Goal: Information Seeking & Learning: Learn about a topic

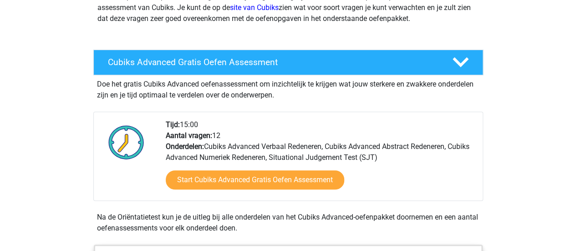
scroll to position [122, 0]
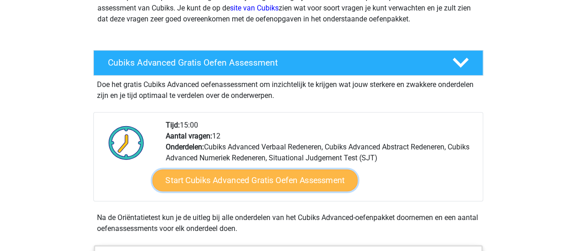
click at [219, 177] on link "Start Cubiks Advanced Gratis Oefen Assessment" at bounding box center [254, 180] width 205 height 22
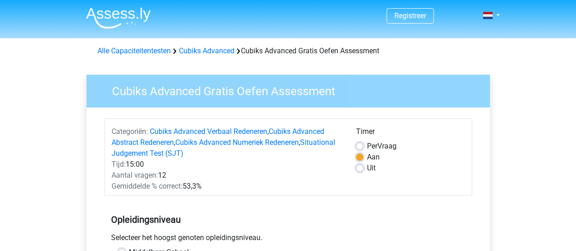
scroll to position [12, 0]
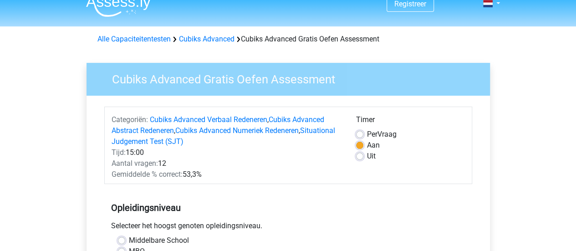
click at [366, 154] on div "Uit" at bounding box center [410, 156] width 109 height 11
click at [367, 156] on label "Uit" at bounding box center [371, 156] width 9 height 11
click at [359, 156] on input "Uit" at bounding box center [359, 155] width 7 height 9
radio input "true"
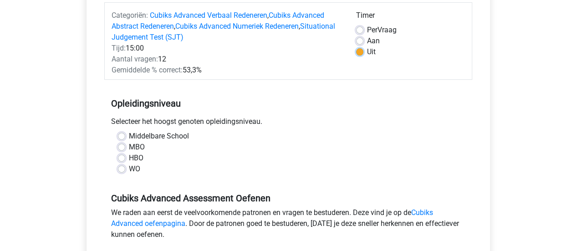
scroll to position [117, 0]
click at [135, 171] on label "WO" at bounding box center [134, 168] width 11 height 11
click at [125, 171] on input "WO" at bounding box center [121, 167] width 7 height 9
radio input "true"
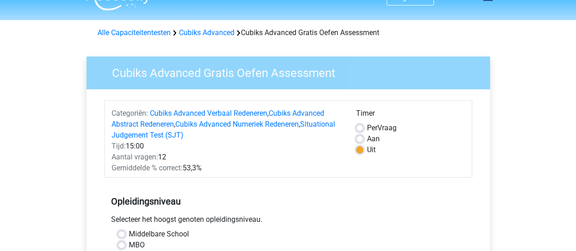
scroll to position [0, 0]
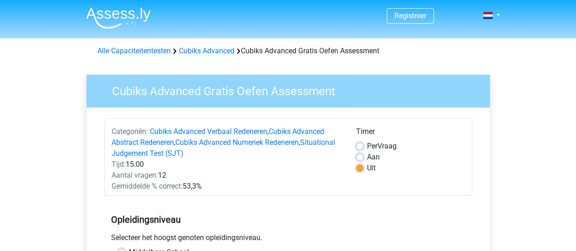
click at [371, 156] on label "Aan" at bounding box center [373, 157] width 13 height 11
click at [363, 156] on input "Aan" at bounding box center [359, 156] width 7 height 9
radio input "true"
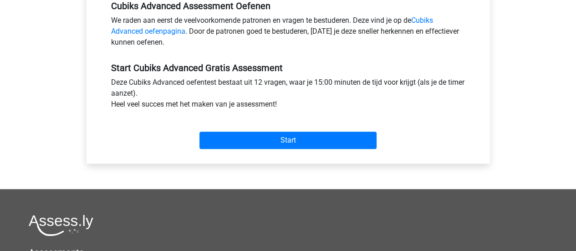
scroll to position [311, 0]
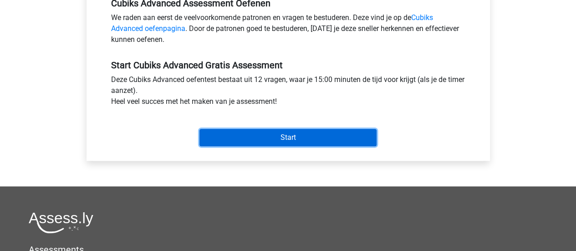
click at [309, 142] on input "Start" at bounding box center [287, 137] width 177 height 17
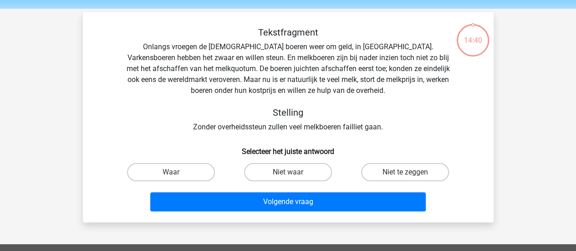
scroll to position [29, 0]
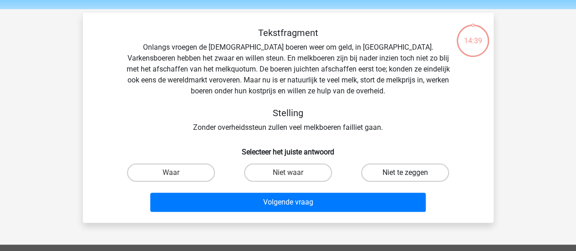
click at [387, 166] on label "Niet te zeggen" at bounding box center [405, 172] width 88 height 18
click at [405, 172] on input "Niet te zeggen" at bounding box center [408, 175] width 6 height 6
radio input "true"
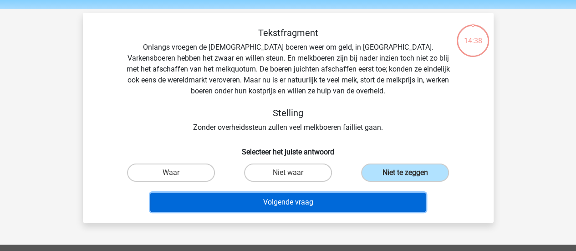
click at [305, 195] on button "Volgende vraag" at bounding box center [287, 202] width 275 height 19
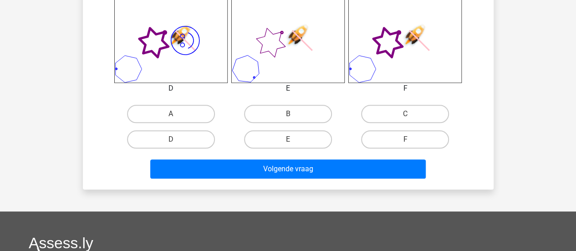
scroll to position [416, 0]
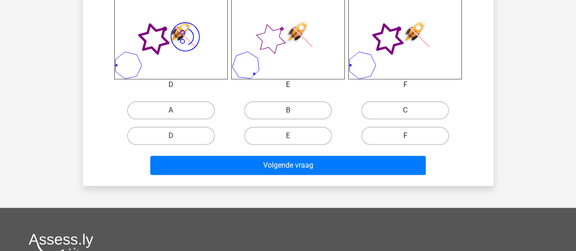
click at [390, 134] on label "F" at bounding box center [405, 136] width 88 height 18
click at [405, 136] on input "F" at bounding box center [408, 139] width 6 height 6
radio input "true"
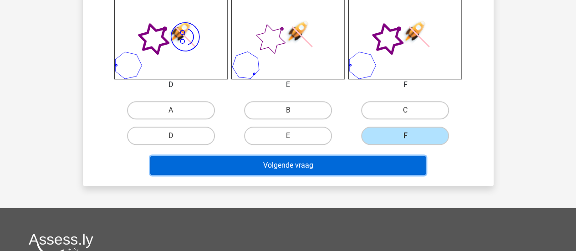
click at [348, 169] on button "Volgende vraag" at bounding box center [287, 165] width 275 height 19
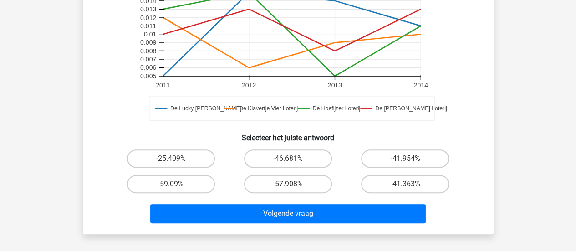
scroll to position [272, 0]
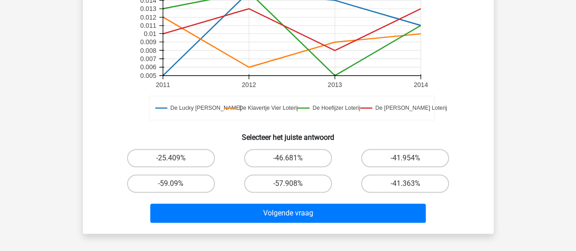
click at [268, 147] on div "-46.681%" at bounding box center [287, 157] width 117 height 25
click at [275, 153] on label "-46.681%" at bounding box center [288, 158] width 88 height 18
click at [288, 158] on input "-46.681%" at bounding box center [291, 161] width 6 height 6
radio input "true"
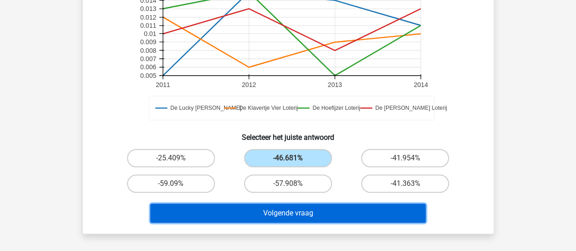
click at [274, 213] on button "Volgende vraag" at bounding box center [287, 212] width 275 height 19
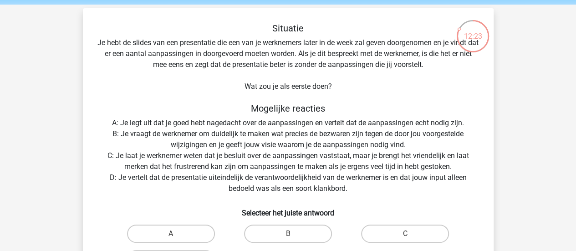
scroll to position [30, 0]
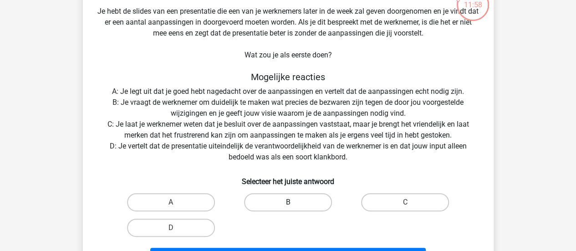
click at [279, 201] on label "B" at bounding box center [288, 202] width 88 height 18
click at [288, 202] on input "B" at bounding box center [291, 205] width 6 height 6
radio input "true"
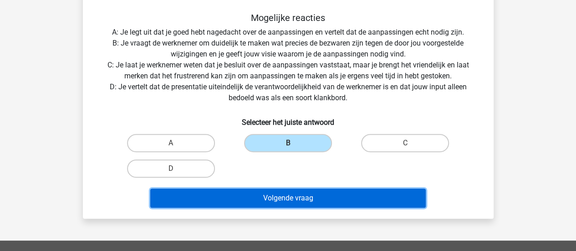
click at [274, 199] on button "Volgende vraag" at bounding box center [287, 197] width 275 height 19
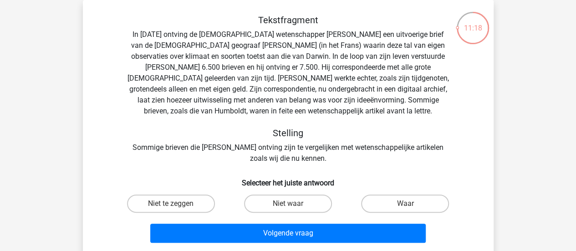
scroll to position [84, 0]
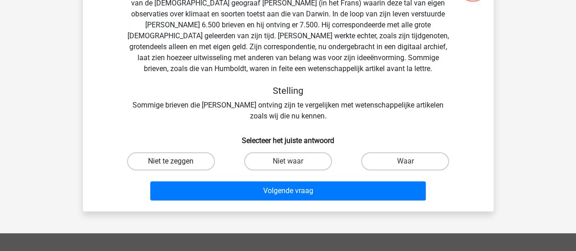
click at [165, 155] on label "Niet te zeggen" at bounding box center [171, 161] width 88 height 18
click at [171, 161] on input "Niet te zeggen" at bounding box center [174, 164] width 6 height 6
radio input "true"
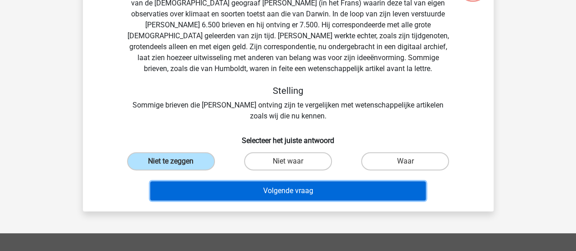
click at [226, 190] on button "Volgende vraag" at bounding box center [287, 190] width 275 height 19
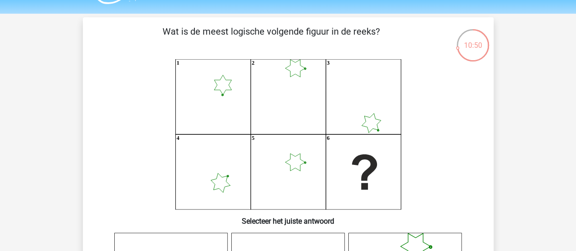
scroll to position [9, 0]
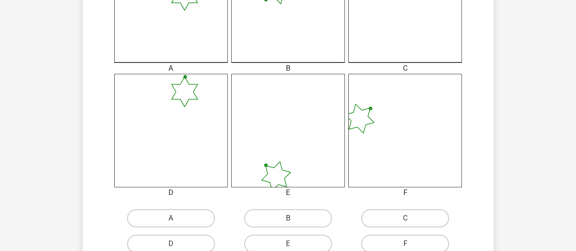
click at [181, 122] on icon at bounding box center [170, 130] width 113 height 113
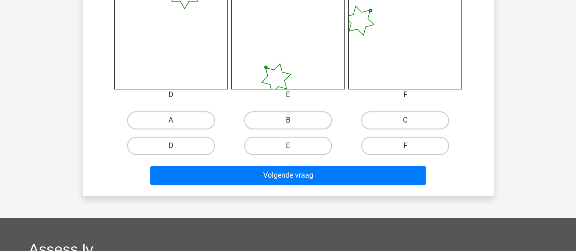
scroll to position [405, 0]
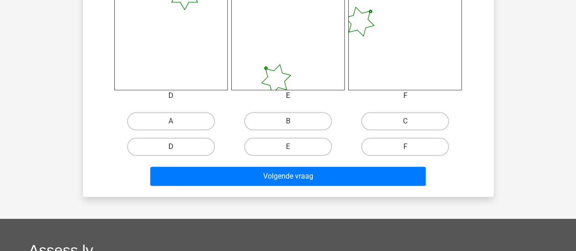
click at [188, 148] on label "D" at bounding box center [171, 146] width 88 height 18
click at [177, 148] on input "D" at bounding box center [174, 150] width 6 height 6
radio input "true"
click at [223, 166] on div "Volgende vraag" at bounding box center [287, 174] width 381 height 30
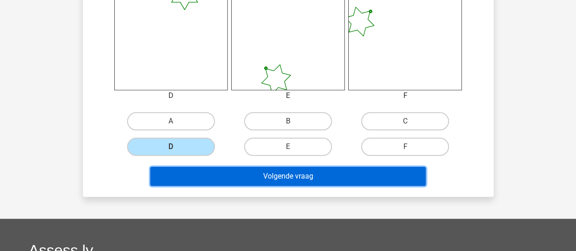
click at [227, 176] on button "Volgende vraag" at bounding box center [287, 176] width 275 height 19
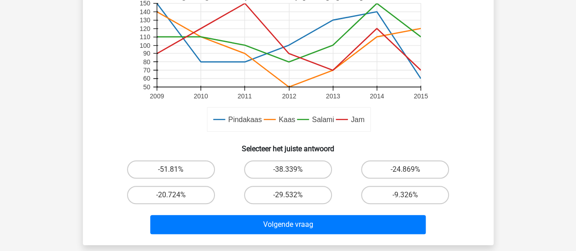
scroll to position [259, 0]
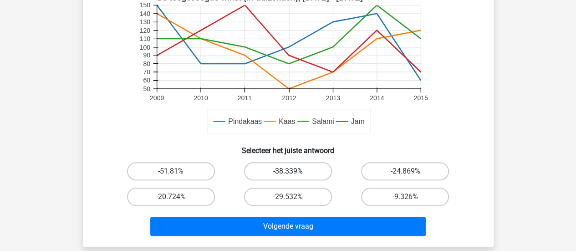
click at [318, 171] on label "-38.339%" at bounding box center [288, 171] width 88 height 18
click at [294, 171] on input "-38.339%" at bounding box center [291, 174] width 6 height 6
radio input "true"
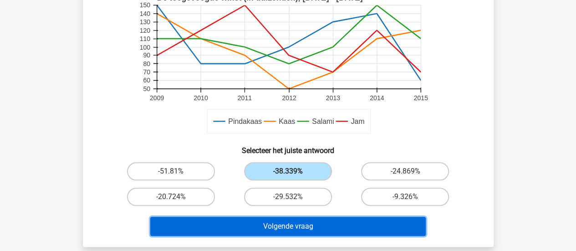
click at [316, 219] on button "Volgende vraag" at bounding box center [287, 226] width 275 height 19
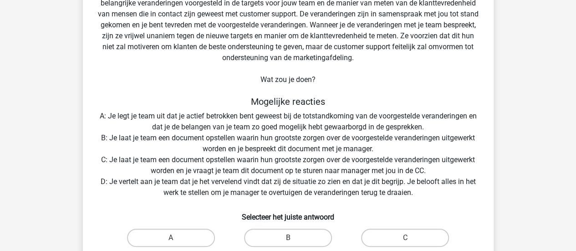
scroll to position [114, 0]
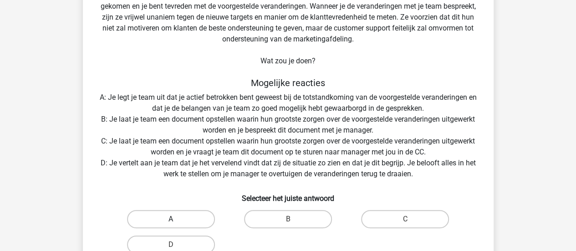
click at [187, 221] on label "A" at bounding box center [171, 219] width 88 height 18
click at [177, 221] on input "A" at bounding box center [174, 222] width 6 height 6
radio input "true"
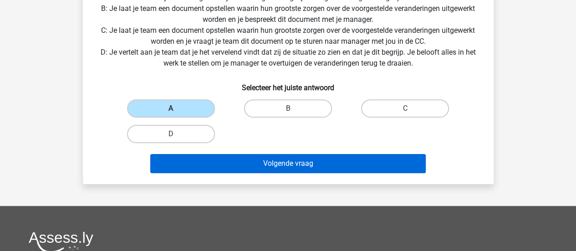
scroll to position [225, 0]
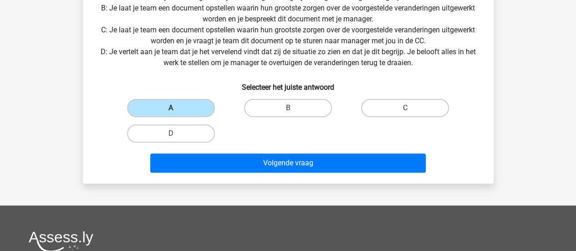
click at [280, 152] on div "Volgende vraag" at bounding box center [287, 161] width 381 height 30
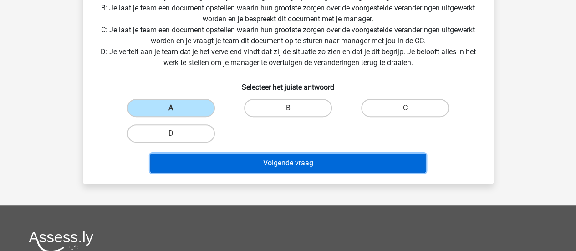
click at [282, 161] on button "Volgende vraag" at bounding box center [287, 162] width 275 height 19
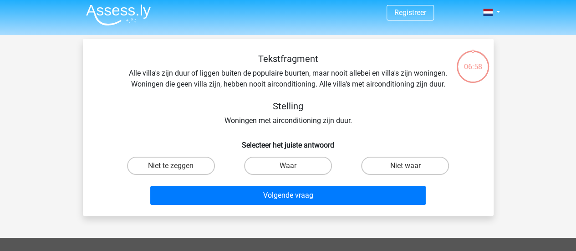
scroll to position [3, 0]
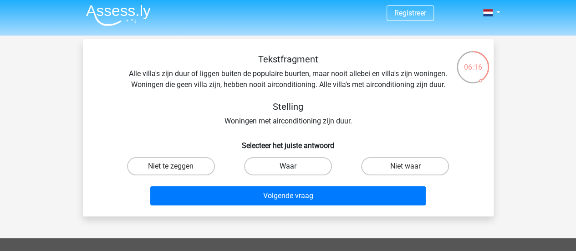
click at [295, 167] on label "Waar" at bounding box center [288, 166] width 88 height 18
click at [294, 167] on input "Waar" at bounding box center [291, 169] width 6 height 6
radio input "true"
click at [287, 215] on div "Tekstfragment Alle villa's zijn duur of liggen buiten de populaire buurten, maa…" at bounding box center [288, 127] width 411 height 177
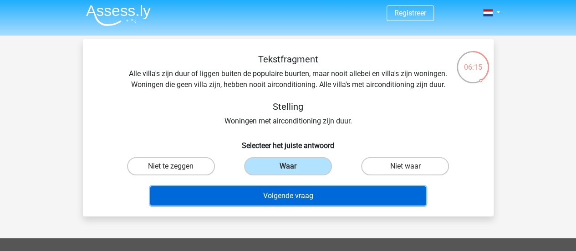
click at [266, 197] on button "Volgende vraag" at bounding box center [287, 195] width 275 height 19
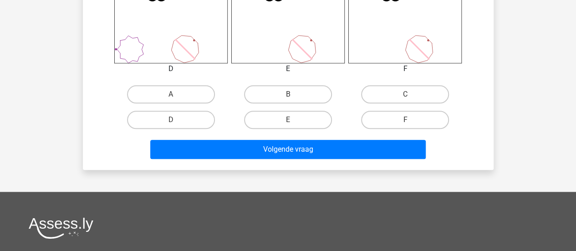
scroll to position [436, 0]
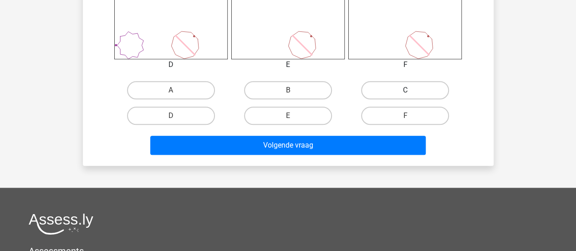
click at [374, 92] on label "C" at bounding box center [405, 90] width 88 height 18
click at [405, 92] on input "C" at bounding box center [408, 93] width 6 height 6
radio input "true"
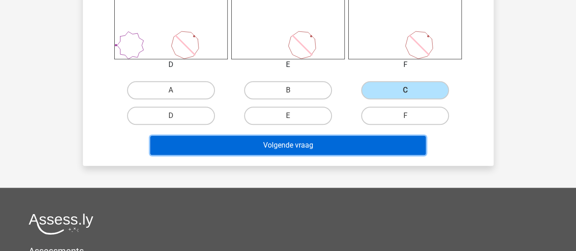
click at [320, 149] on button "Volgende vraag" at bounding box center [287, 145] width 275 height 19
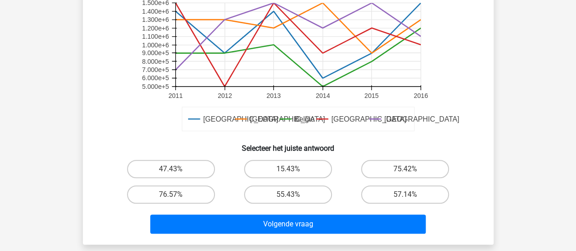
scroll to position [247, 0]
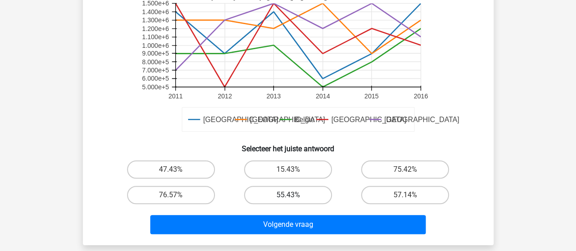
click at [279, 193] on label "55.43%" at bounding box center [288, 195] width 88 height 18
click at [288, 195] on input "55.43%" at bounding box center [291, 198] width 6 height 6
radio input "true"
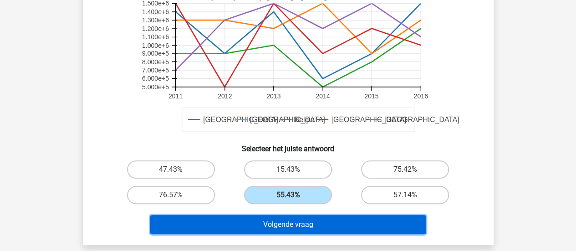
click at [287, 216] on button "Volgende vraag" at bounding box center [287, 224] width 275 height 19
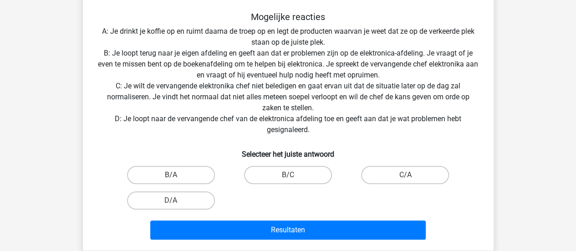
scroll to position [257, 0]
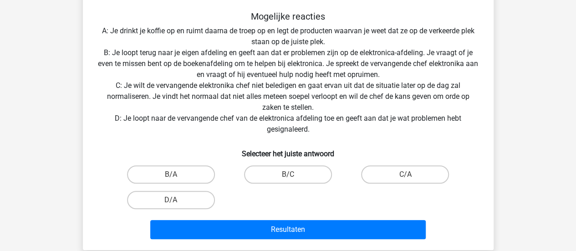
click at [198, 157] on h6 "Selecteer het juiste antwoord" at bounding box center [287, 150] width 381 height 16
click at [201, 172] on label "B/A" at bounding box center [171, 174] width 88 height 18
click at [177, 174] on input "B/A" at bounding box center [174, 177] width 6 height 6
radio input "true"
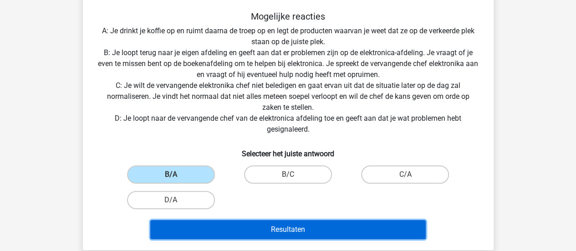
click at [248, 234] on button "Resultaten" at bounding box center [287, 229] width 275 height 19
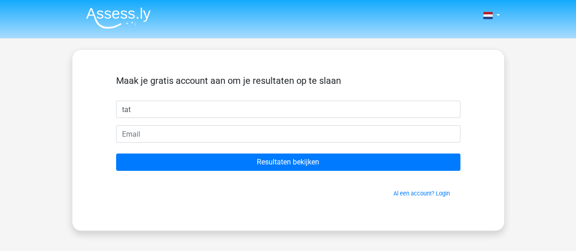
type input "Tatum"
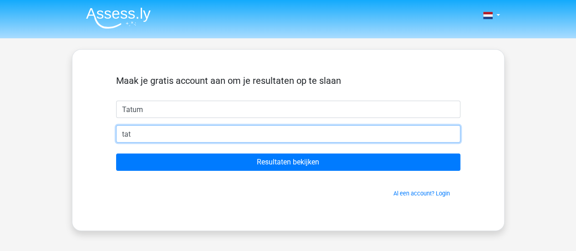
type input "tatumvanlaar@gmail.com"
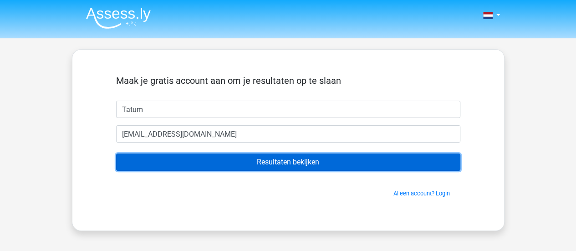
click at [247, 164] on input "Resultaten bekijken" at bounding box center [288, 161] width 344 height 17
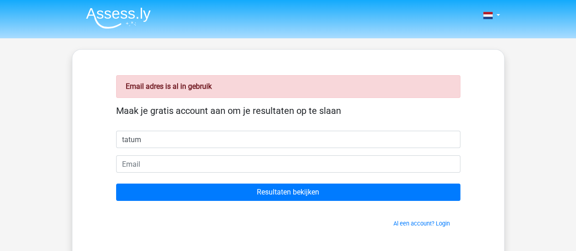
type input "tatum"
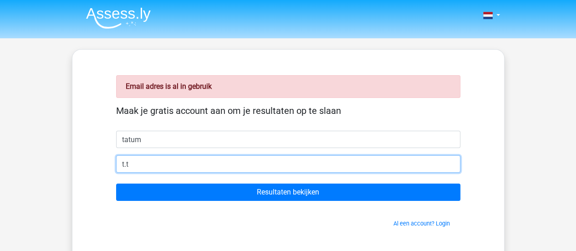
type input "[EMAIL_ADDRESS][DOMAIN_NAME]"
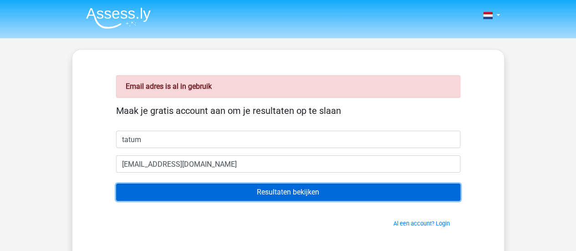
click at [250, 187] on input "Resultaten bekijken" at bounding box center [288, 191] width 344 height 17
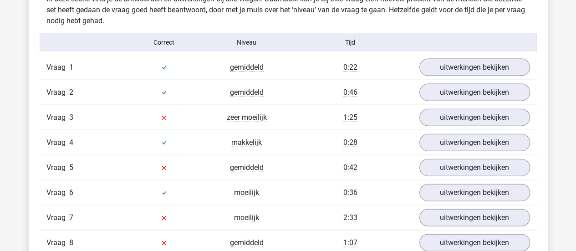
scroll to position [987, 0]
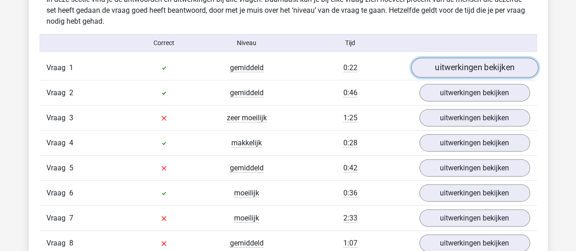
click at [485, 68] on link "uitwerkingen bekijken" at bounding box center [474, 68] width 127 height 20
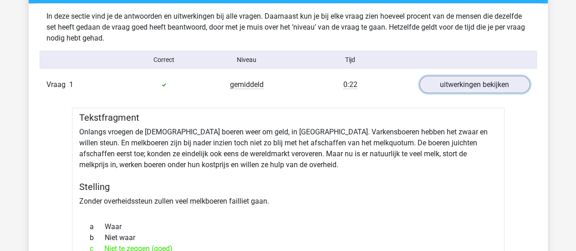
scroll to position [970, 0]
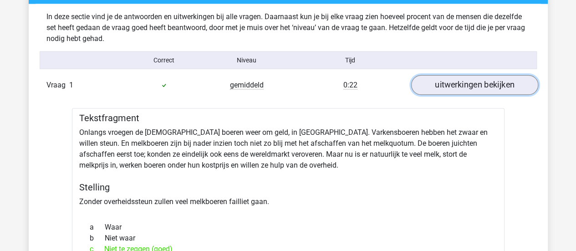
click at [435, 85] on link "uitwerkingen bekijken" at bounding box center [474, 85] width 127 height 20
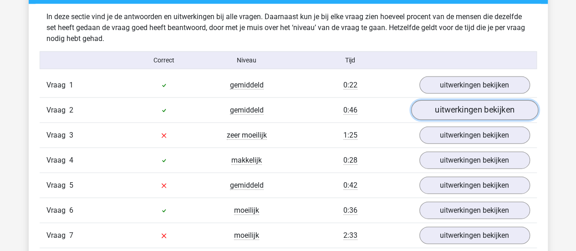
click at [428, 109] on link "uitwerkingen bekijken" at bounding box center [474, 110] width 127 height 20
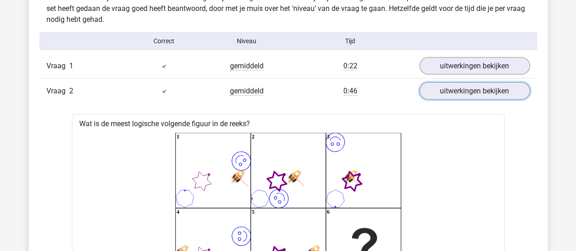
scroll to position [967, 0]
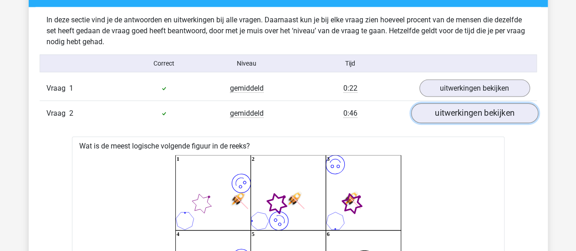
click at [454, 112] on link "uitwerkingen bekijken" at bounding box center [474, 113] width 127 height 20
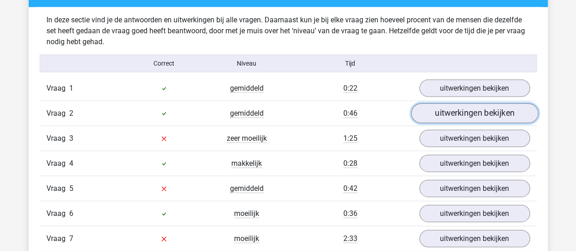
click at [455, 115] on link "uitwerkingen bekijken" at bounding box center [474, 113] width 127 height 20
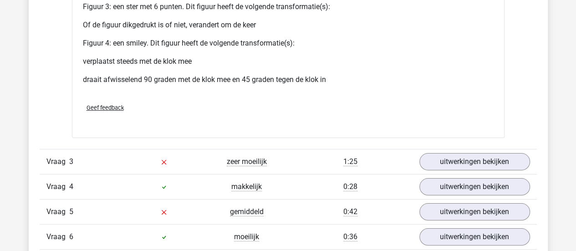
scroll to position [1679, 0]
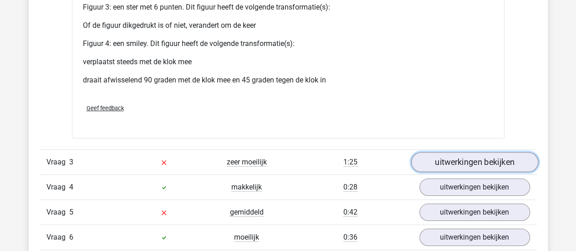
click at [448, 157] on link "uitwerkingen bekijken" at bounding box center [474, 162] width 127 height 20
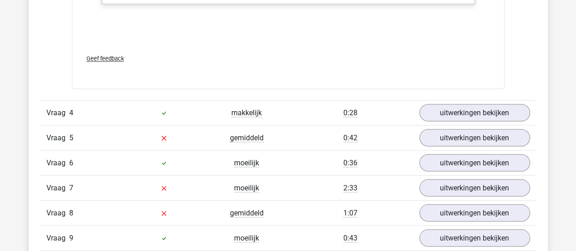
scroll to position [2518, 0]
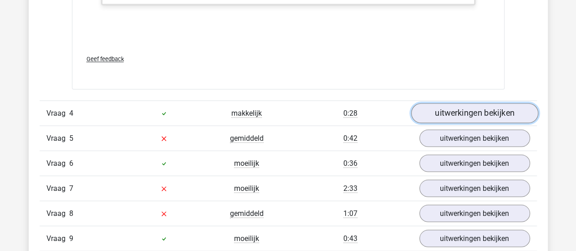
click at [441, 108] on link "uitwerkingen bekijken" at bounding box center [474, 113] width 127 height 20
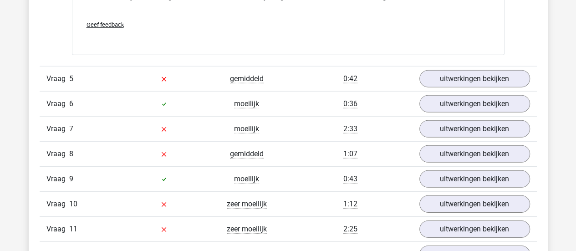
scroll to position [3034, 0]
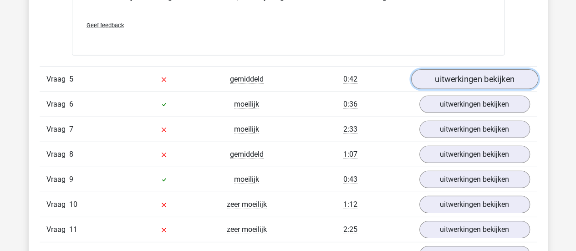
click at [461, 71] on link "uitwerkingen bekijken" at bounding box center [474, 80] width 127 height 20
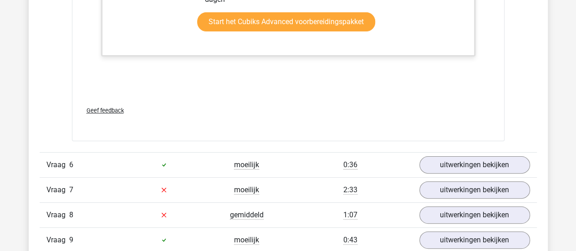
scroll to position [3503, 0]
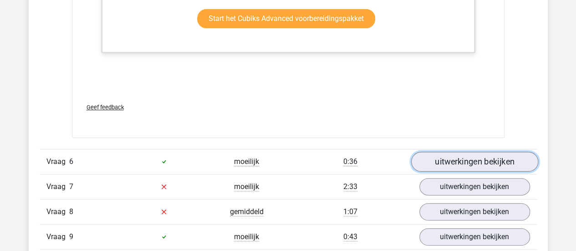
click at [445, 160] on link "uitwerkingen bekijken" at bounding box center [474, 162] width 127 height 20
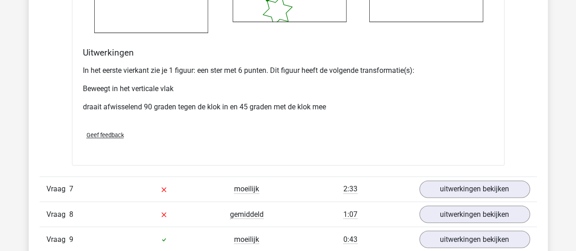
scroll to position [4110, 0]
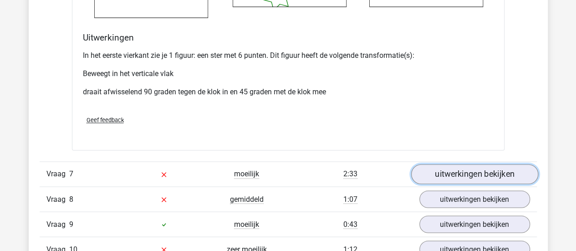
click at [483, 164] on link "uitwerkingen bekijken" at bounding box center [474, 174] width 127 height 20
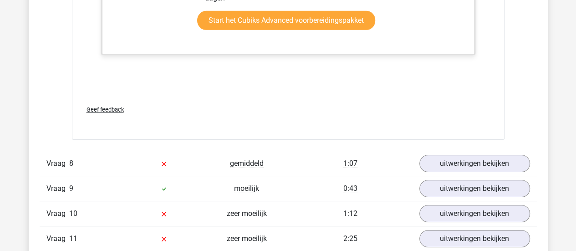
scroll to position [4942, 0]
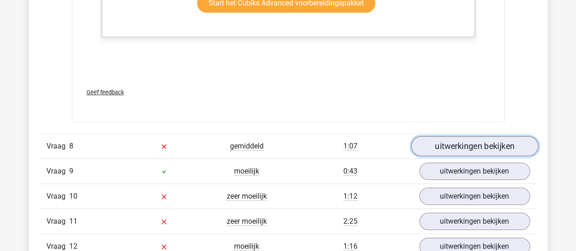
click at [474, 140] on link "uitwerkingen bekijken" at bounding box center [474, 146] width 127 height 20
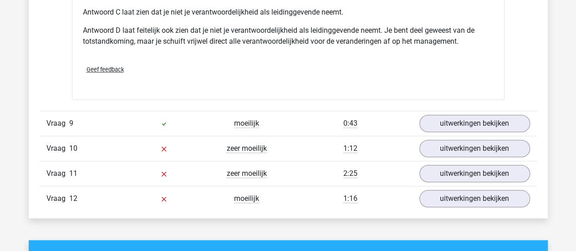
scroll to position [5534, 0]
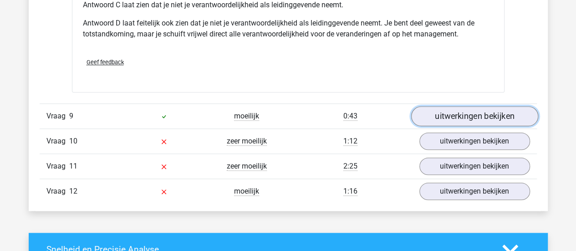
click at [451, 113] on link "uitwerkingen bekijken" at bounding box center [474, 116] width 127 height 20
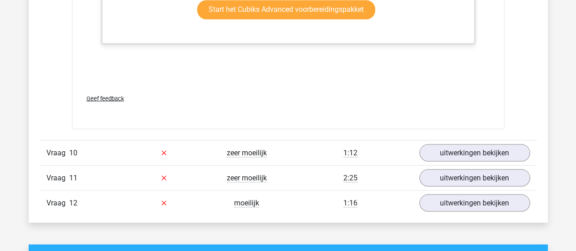
scroll to position [6013, 0]
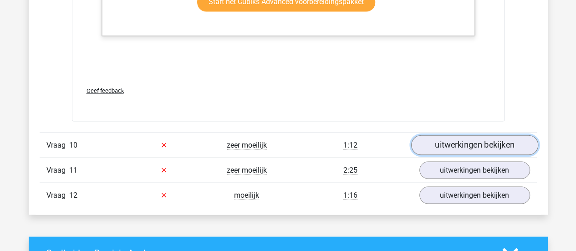
click at [470, 135] on link "uitwerkingen bekijken" at bounding box center [474, 145] width 127 height 20
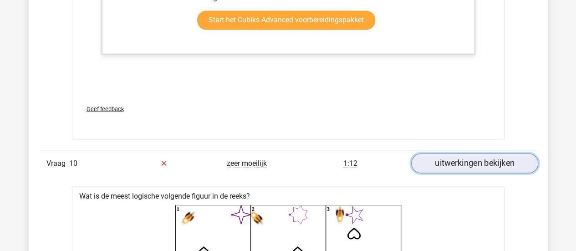
scroll to position [5937, 0]
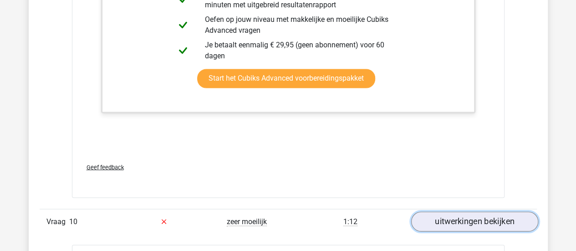
click at [461, 218] on link "uitwerkingen bekijken" at bounding box center [474, 221] width 127 height 20
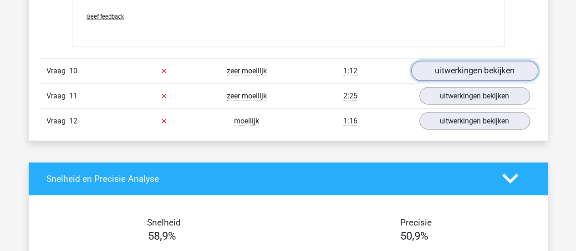
scroll to position [6093, 0]
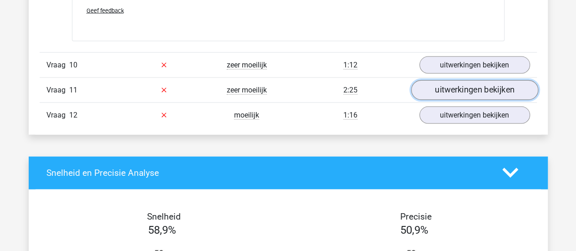
click at [446, 86] on link "uitwerkingen bekijken" at bounding box center [474, 90] width 127 height 20
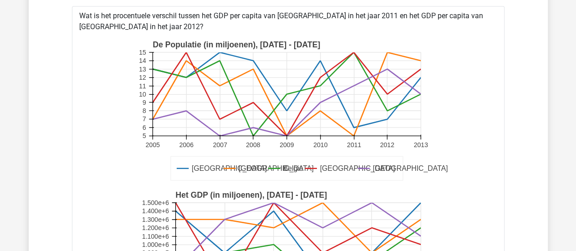
scroll to position [6091, 0]
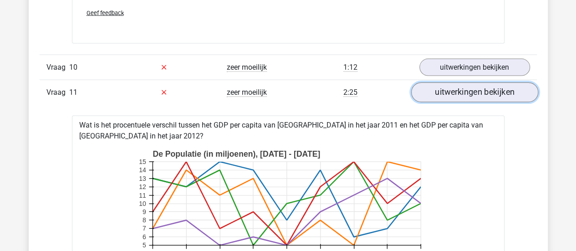
click at [446, 86] on link "uitwerkingen bekijken" at bounding box center [474, 92] width 127 height 20
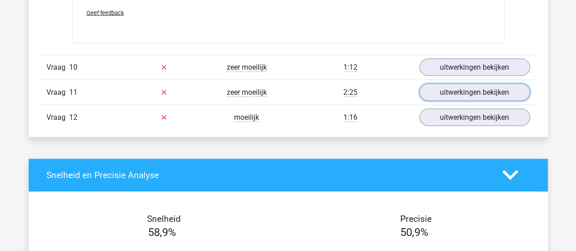
scroll to position [6154, 0]
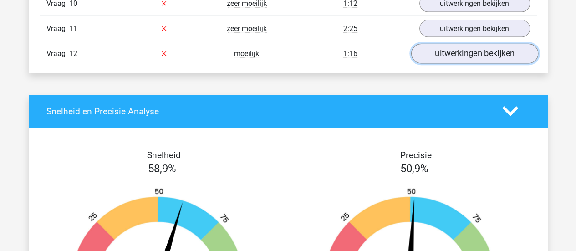
click at [445, 44] on link "uitwerkingen bekijken" at bounding box center [474, 54] width 127 height 20
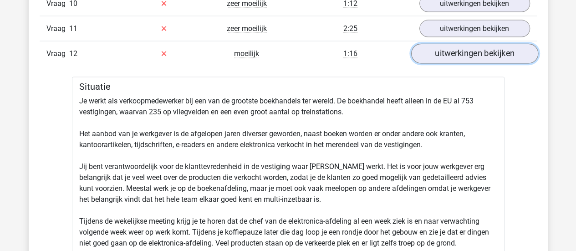
click at [448, 47] on link "uitwerkingen bekijken" at bounding box center [474, 54] width 127 height 20
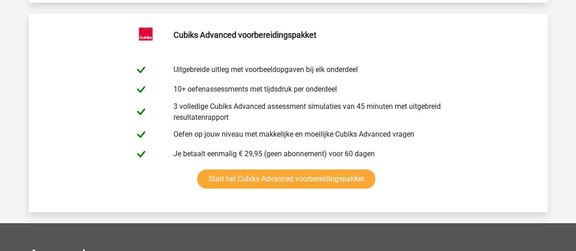
scroll to position [6920, 0]
